Goal: Transaction & Acquisition: Purchase product/service

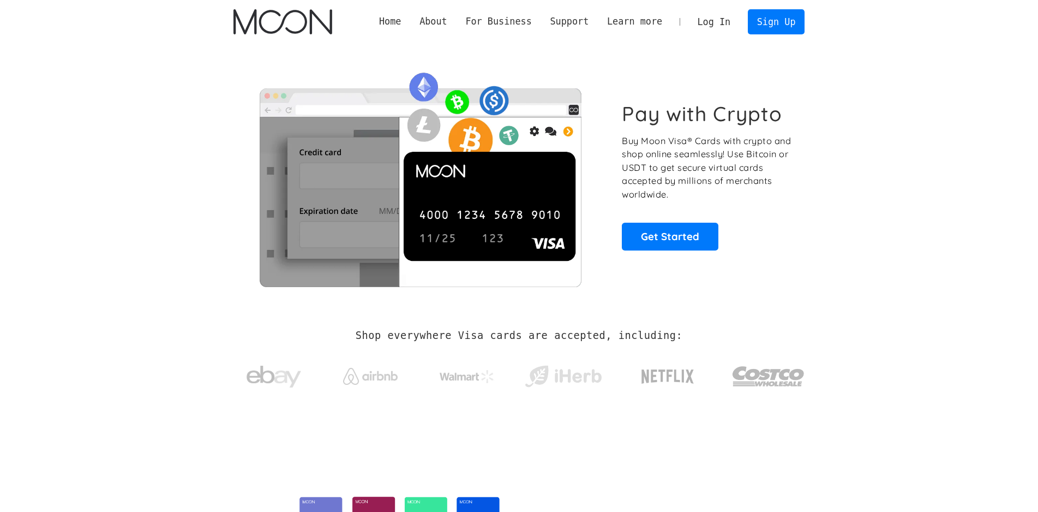
drag, startPoint x: 727, startPoint y: 23, endPoint x: 724, endPoint y: 34, distance: 11.1
click at [726, 23] on link "Log In" at bounding box center [713, 22] width 51 height 24
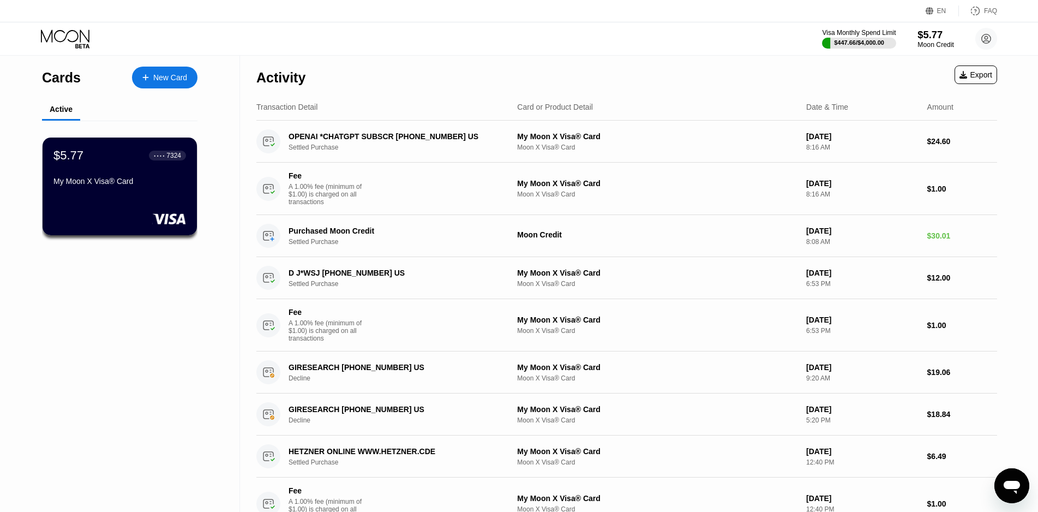
click at [940, 47] on div "Moon Credit" at bounding box center [935, 45] width 37 height 8
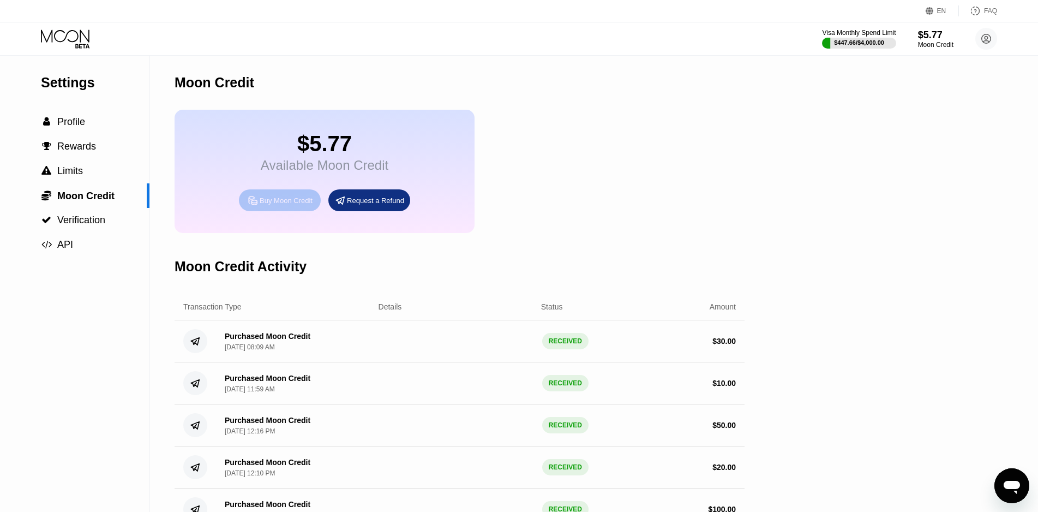
click at [287, 200] on div "Buy Moon Credit" at bounding box center [286, 200] width 53 height 9
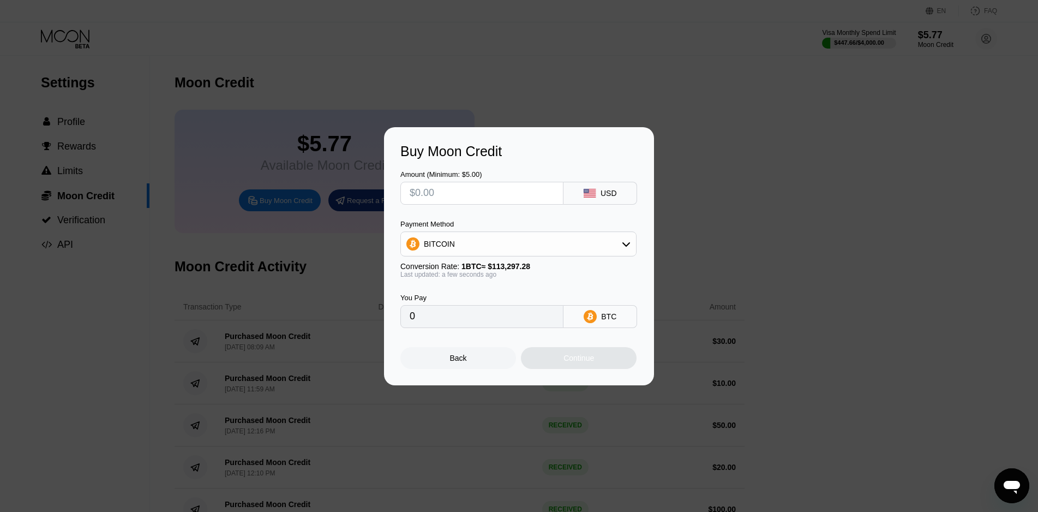
click at [493, 193] on input "text" at bounding box center [482, 193] width 145 height 22
type input "$1"
type input "0.00000883"
type input "$10"
type input "0.00008827"
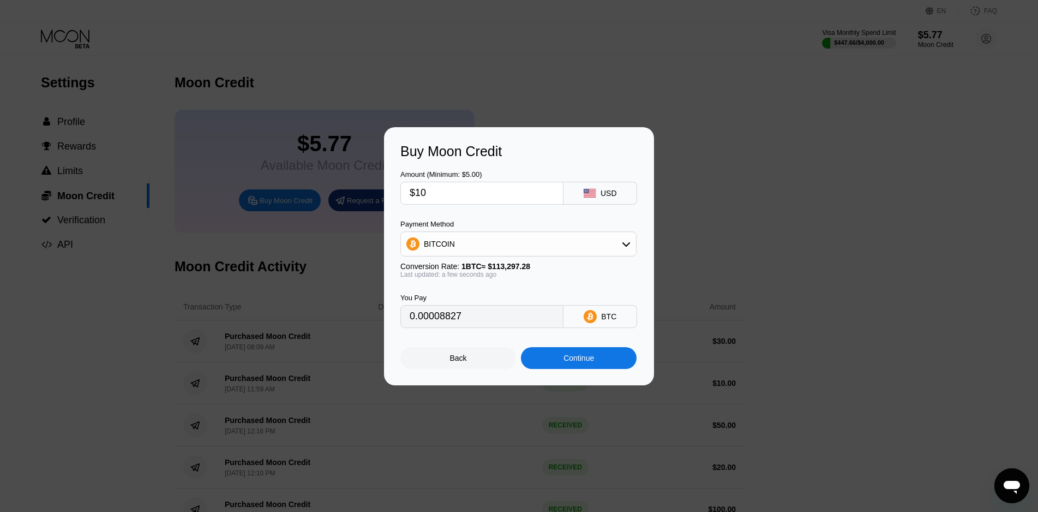
type input "$10"
click at [581, 361] on div "Continue" at bounding box center [578, 357] width 31 height 9
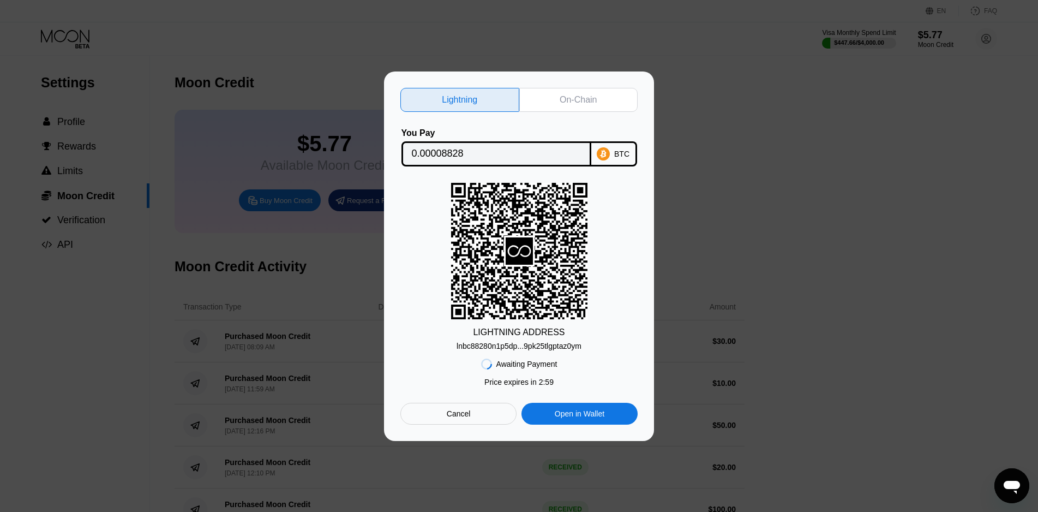
click at [565, 103] on div "On-Chain" at bounding box center [578, 99] width 37 height 11
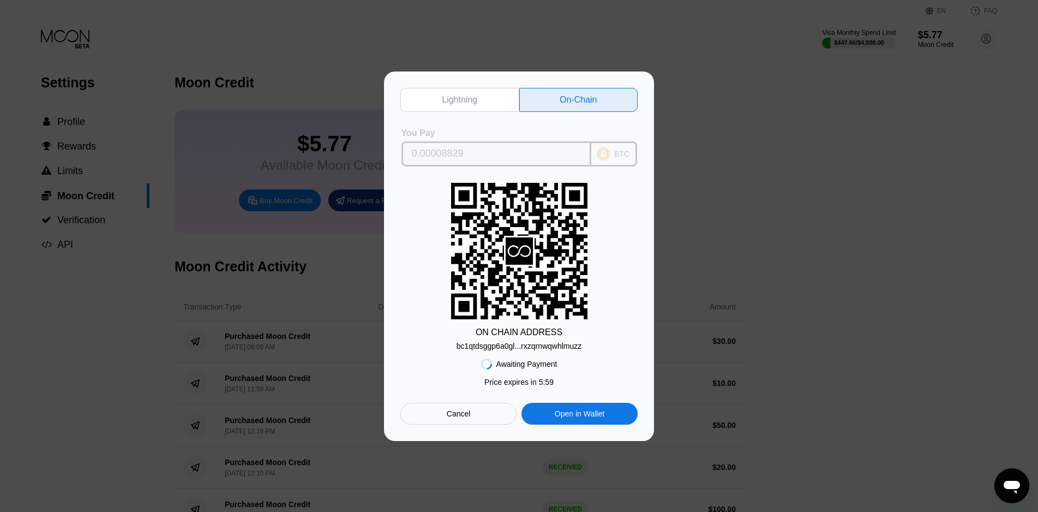
click at [455, 157] on input "0.00008829" at bounding box center [496, 154] width 169 height 22
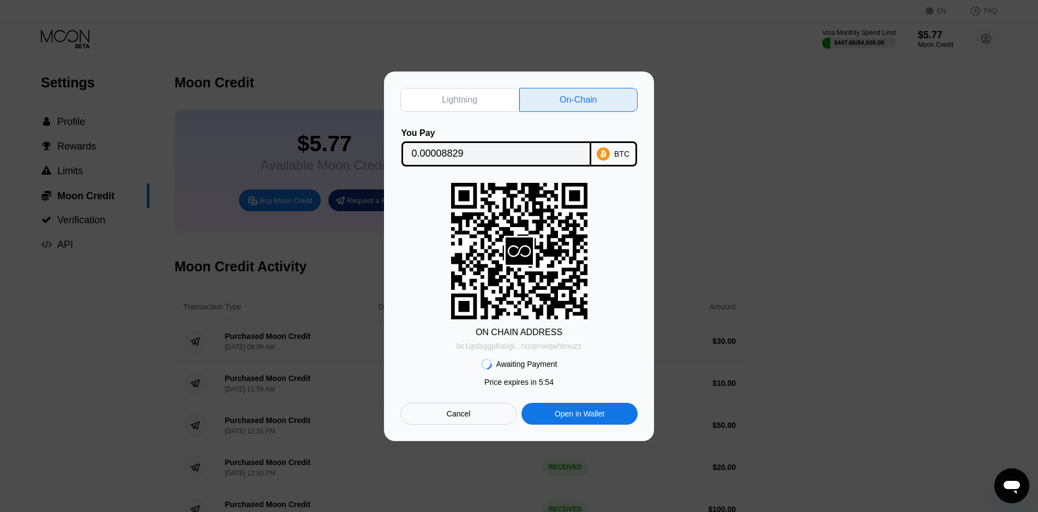
click at [564, 347] on div "bc1qtdsggp6a0gl...rxzqrnwqwhlmuzz" at bounding box center [519, 345] width 125 height 9
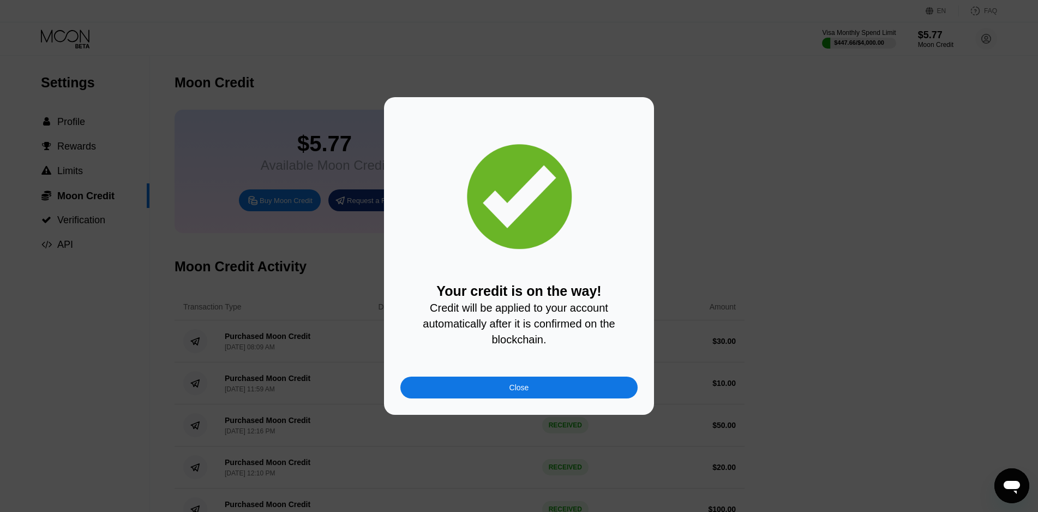
click at [470, 389] on div "Close" at bounding box center [518, 387] width 237 height 22
